Goal: Task Accomplishment & Management: Manage account settings

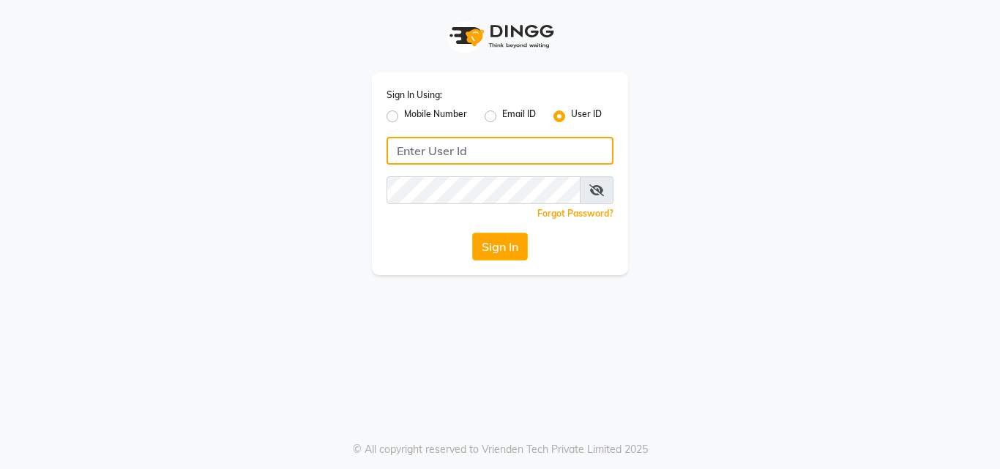
click at [476, 151] on input "Username" at bounding box center [499, 151] width 227 height 28
type input "t"
type input "talam@123"
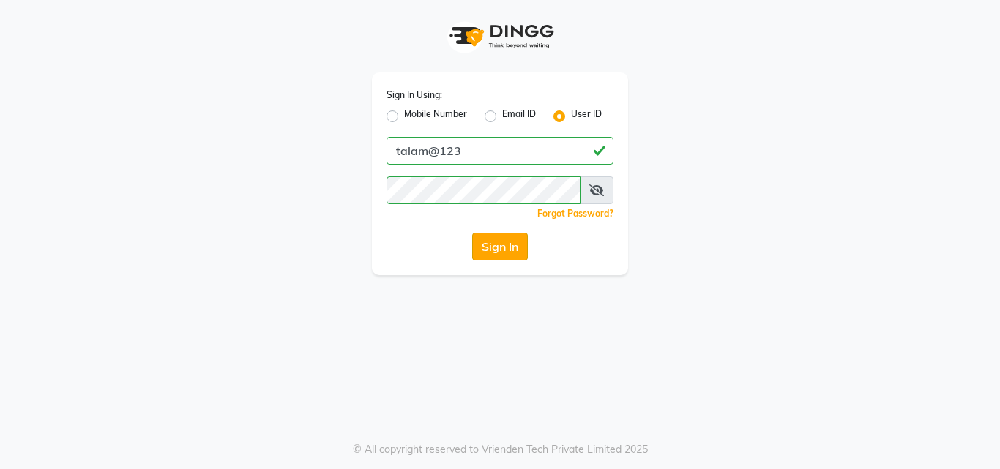
click at [503, 255] on button "Sign In" at bounding box center [500, 247] width 56 height 28
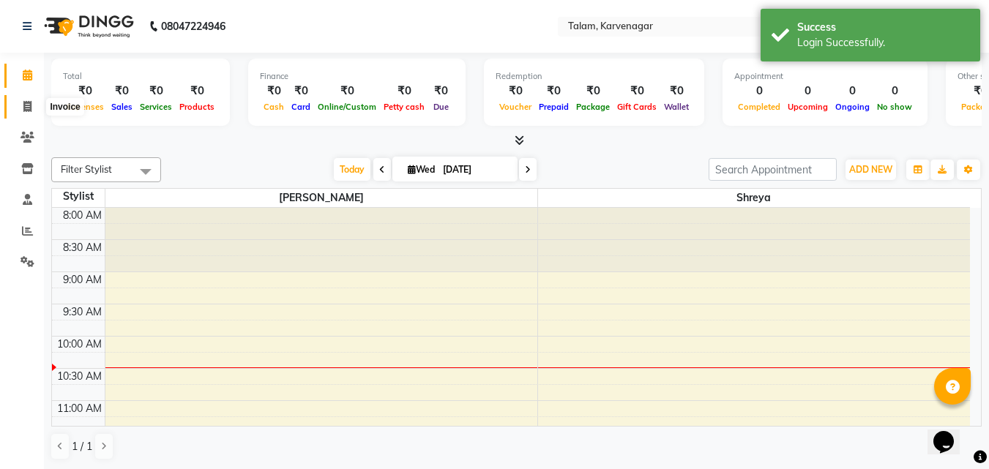
click at [30, 104] on icon at bounding box center [27, 106] width 8 height 11
select select "8907"
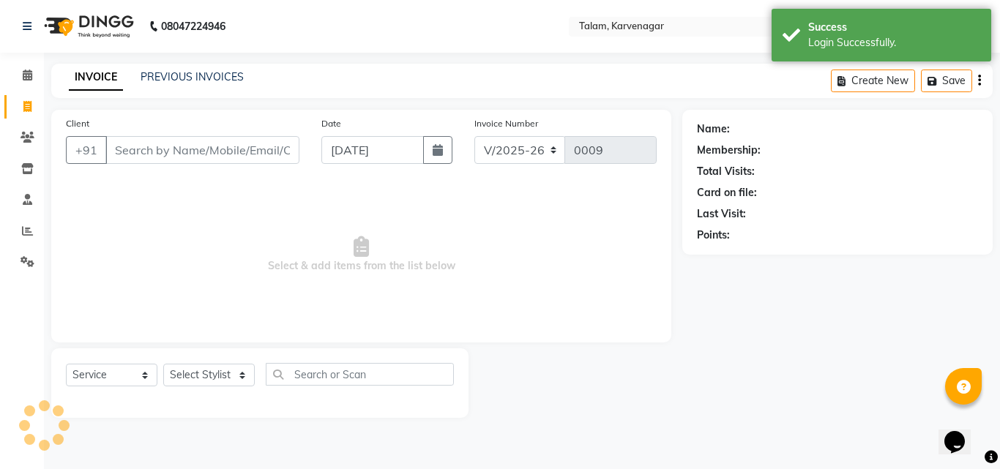
select select "product"
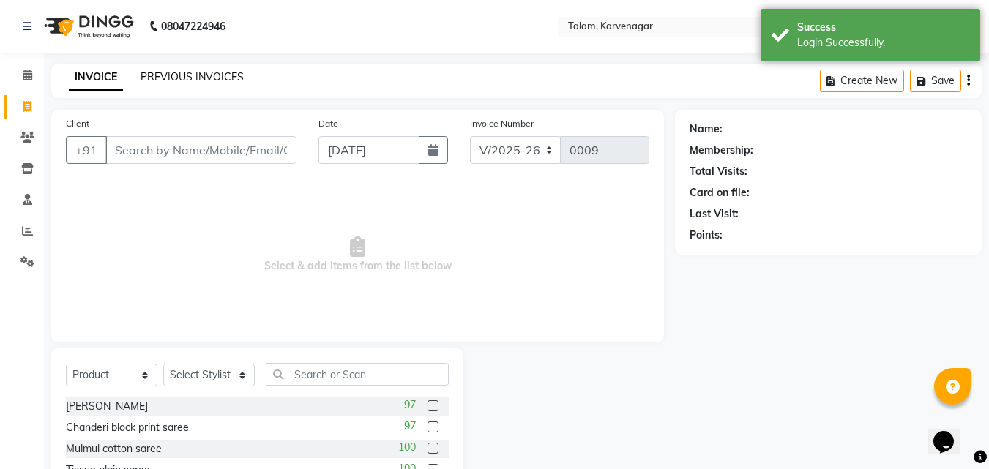
click at [203, 75] on link "PREVIOUS INVOICES" at bounding box center [192, 76] width 103 height 13
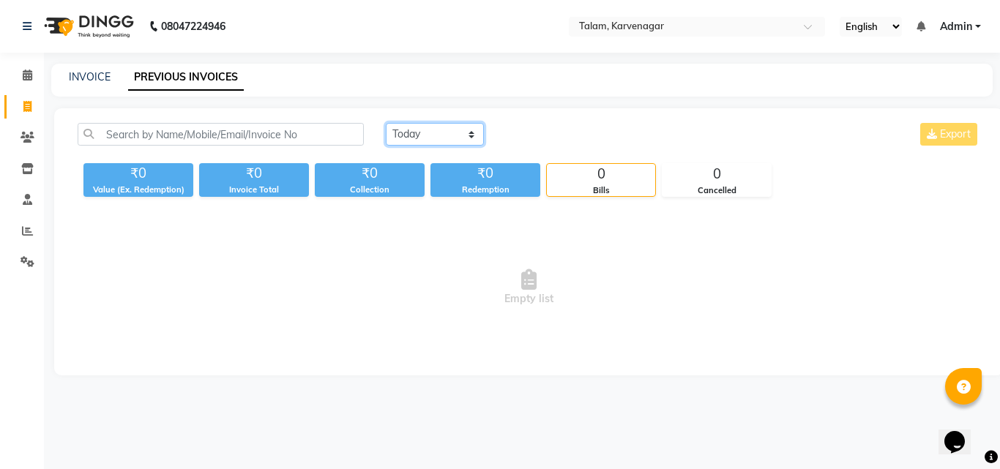
click at [430, 128] on select "[DATE] [DATE] Custom Range" at bounding box center [435, 134] width 98 height 23
select select "[DATE]"
click at [386, 123] on select "[DATE] [DATE] Custom Range" at bounding box center [435, 134] width 98 height 23
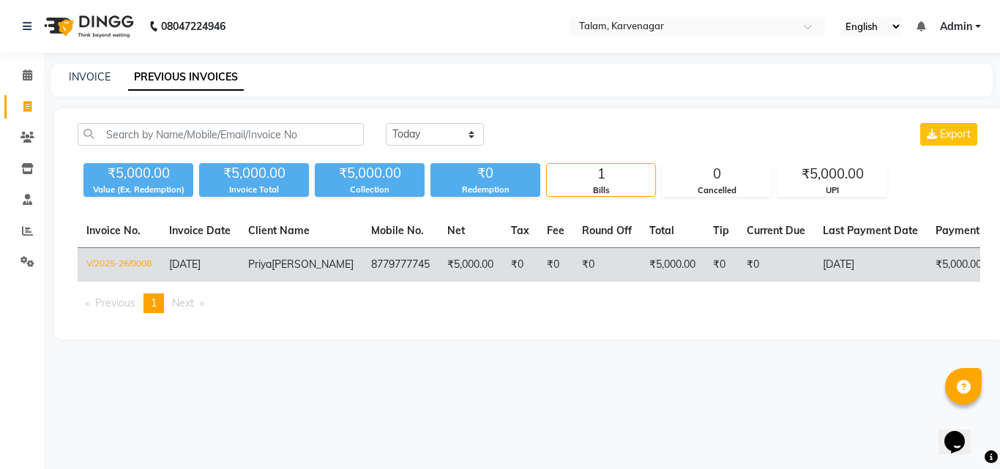
click at [192, 269] on span "[DATE]" at bounding box center [184, 264] width 31 height 13
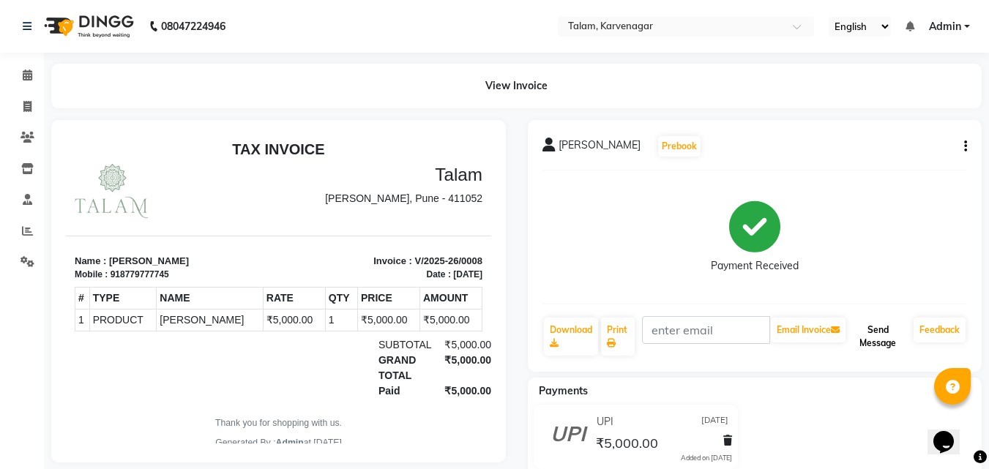
click at [882, 342] on button "Send Message" at bounding box center [877, 337] width 59 height 38
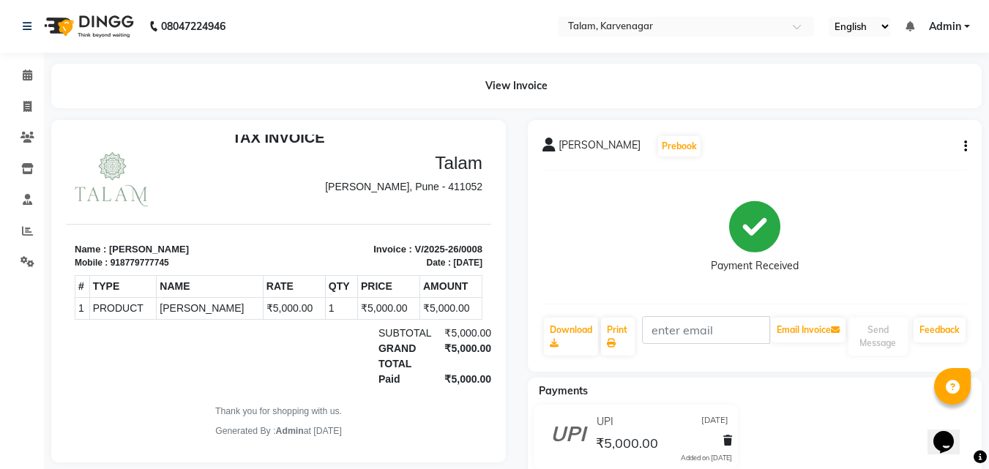
drag, startPoint x: 480, startPoint y: 262, endPoint x: 413, endPoint y: 57, distance: 215.7
drag, startPoint x: 473, startPoint y: 162, endPoint x: 551, endPoint y: 368, distance: 220.0
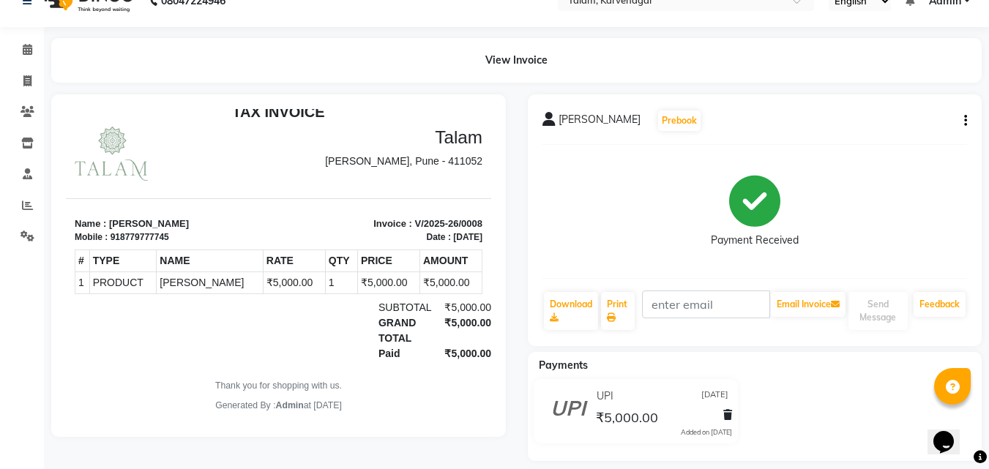
scroll to position [40, 0]
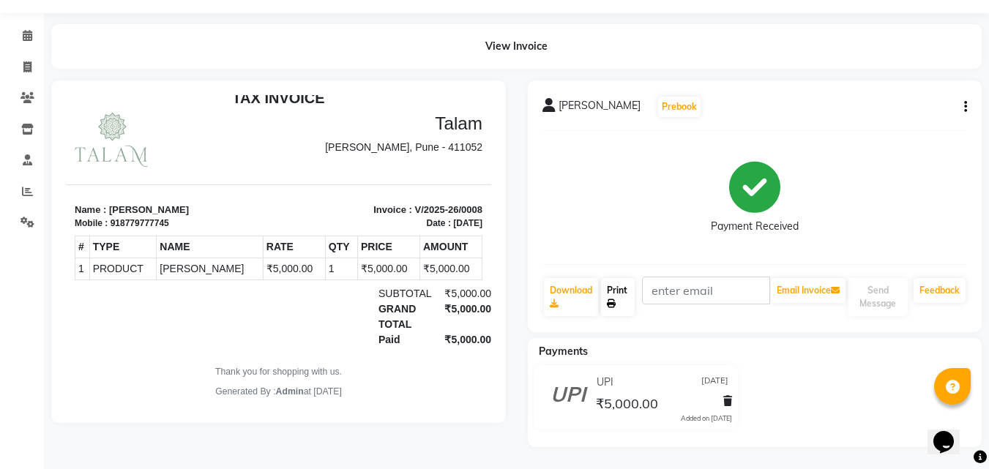
click at [619, 299] on link "Print" at bounding box center [618, 297] width 34 height 38
